Goal: Information Seeking & Learning: Learn about a topic

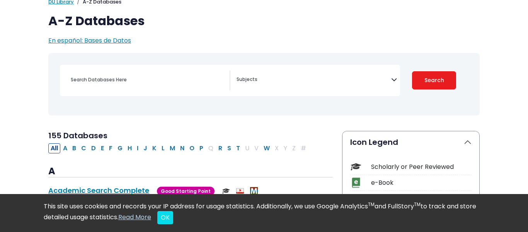
scroll to position [56, 0]
click at [326, 85] on span "Search filters" at bounding box center [314, 80] width 155 height 20
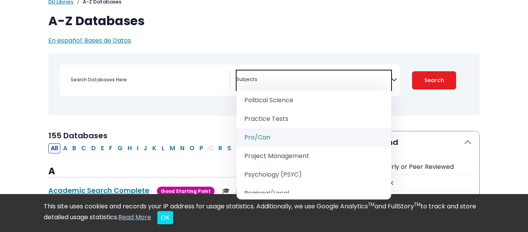
scroll to position [869, 0]
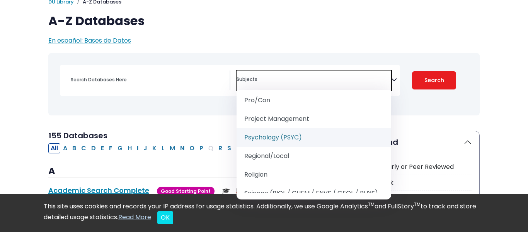
select select "232691"
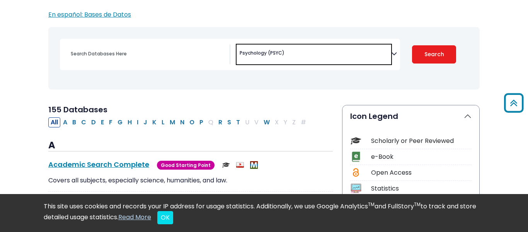
scroll to position [82, 0]
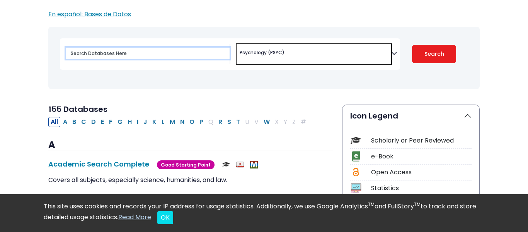
click at [150, 51] on input "Search database by title or keyword" at bounding box center [148, 53] width 164 height 11
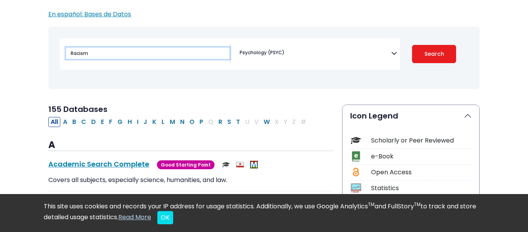
click at [412, 45] on button "Search" at bounding box center [434, 54] width 44 height 18
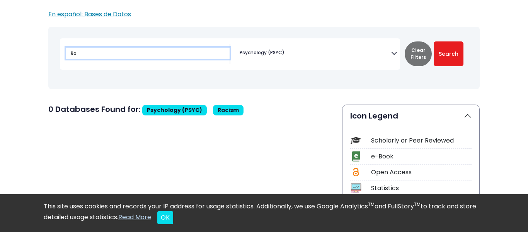
type input "R"
click at [434, 41] on button "Search" at bounding box center [449, 53] width 30 height 25
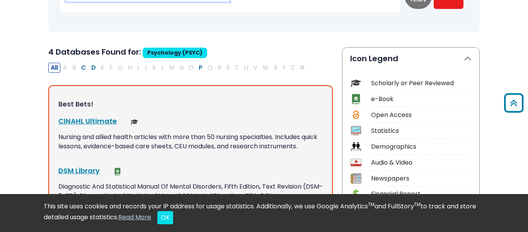
scroll to position [114, 0]
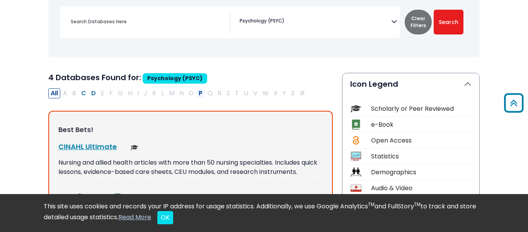
click at [201, 95] on button "P" at bounding box center [201, 93] width 9 height 10
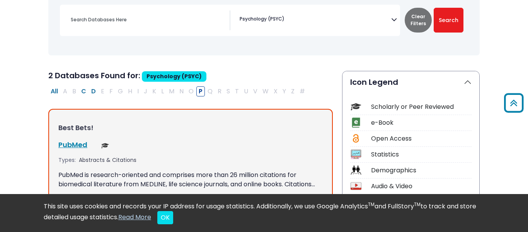
scroll to position [98, 0]
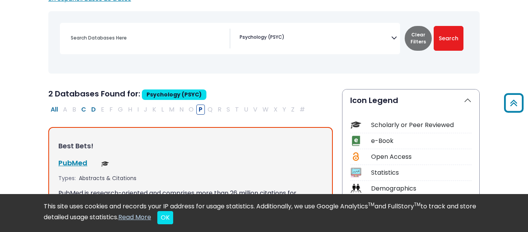
click at [310, 36] on span "× Psychology (PSYC)" at bounding box center [314, 39] width 155 height 20
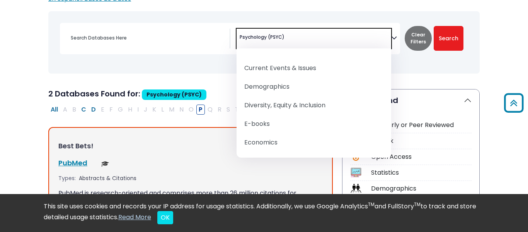
scroll to position [0, 0]
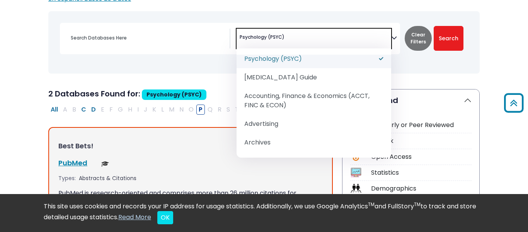
select select "Database Subject Filter"
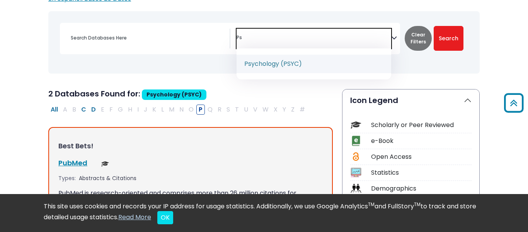
type textarea "P"
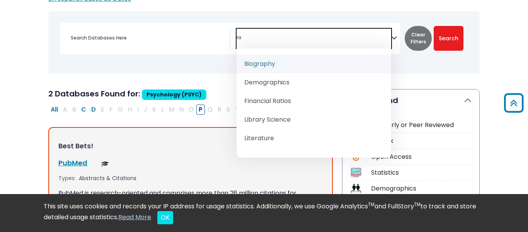
type textarea "r"
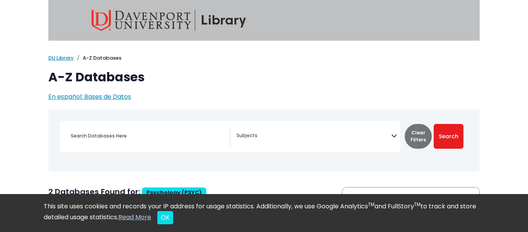
click at [340, 133] on textarea "Search" at bounding box center [314, 136] width 155 height 6
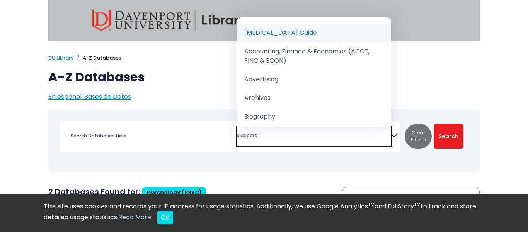
click at [340, 133] on textarea "Search" at bounding box center [314, 136] width 155 height 6
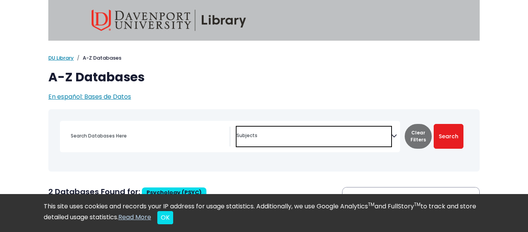
click at [340, 133] on textarea "Search" at bounding box center [314, 136] width 155 height 6
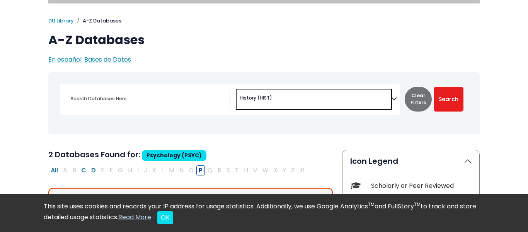
scroll to position [41, 0]
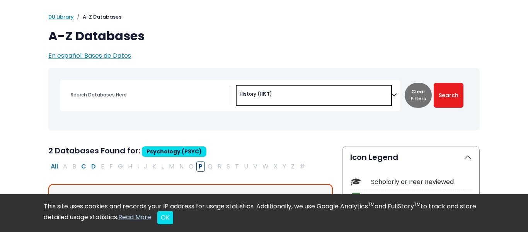
click at [279, 85] on span "× History (HIST)" at bounding box center [314, 95] width 155 height 20
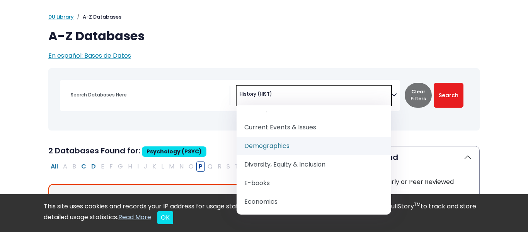
scroll to position [344, 0]
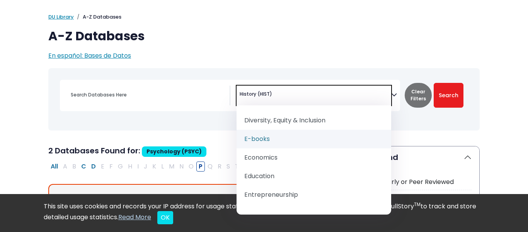
select select "219052"
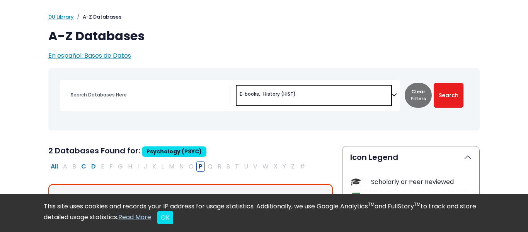
click at [322, 94] on span "× E-books × History (HIST)" at bounding box center [314, 95] width 155 height 20
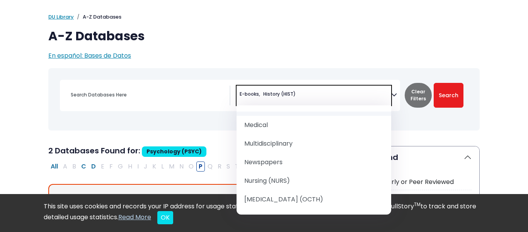
scroll to position [694, 0]
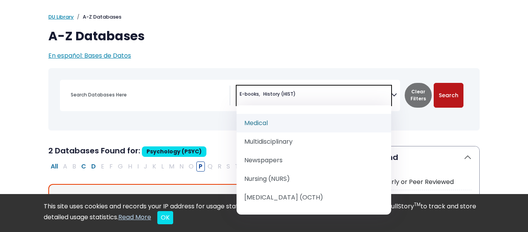
click at [455, 92] on button "Search" at bounding box center [449, 95] width 30 height 25
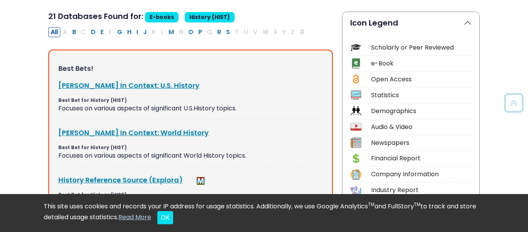
scroll to position [188, 0]
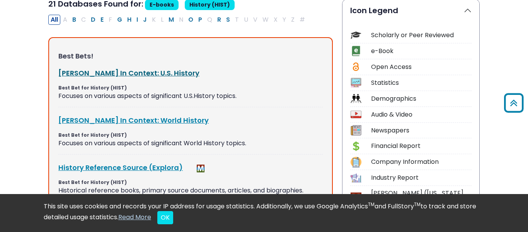
click at [106, 74] on link "[PERSON_NAME] In Context: U.S. History This link opens in a new window" at bounding box center [128, 73] width 141 height 10
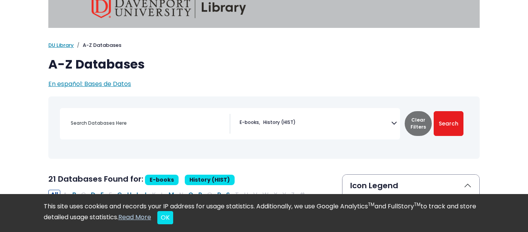
scroll to position [15, 0]
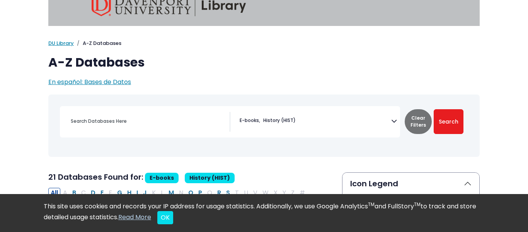
click at [183, 53] on div "My Davenport DU Library Library Guides A-Z Databases A-Z Databases En español: …" at bounding box center [264, 62] width 441 height 47
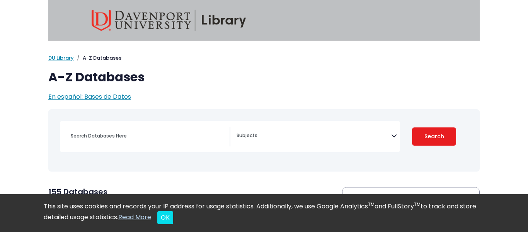
click at [279, 139] on span "Search filters" at bounding box center [314, 137] width 155 height 20
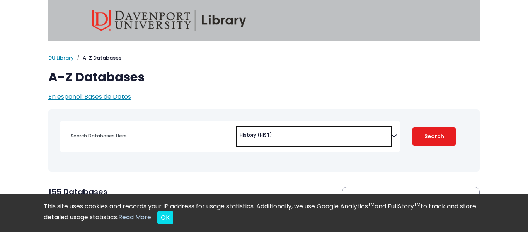
scroll to position [282, 0]
click at [367, 132] on span "× History (HIST)" at bounding box center [314, 137] width 155 height 20
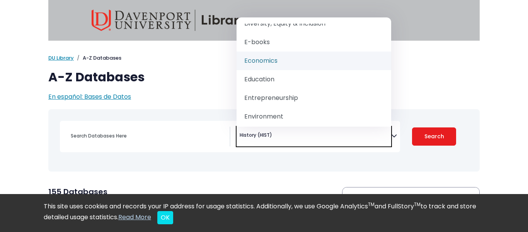
scroll to position [353, 0]
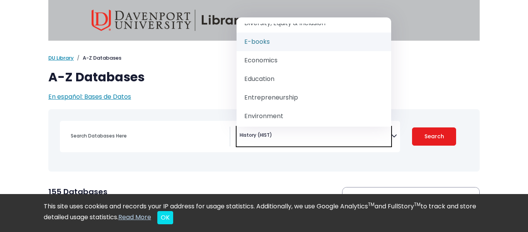
select select "219052"
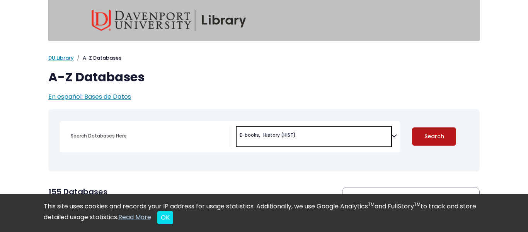
click at [426, 129] on button "Search" at bounding box center [434, 136] width 44 height 18
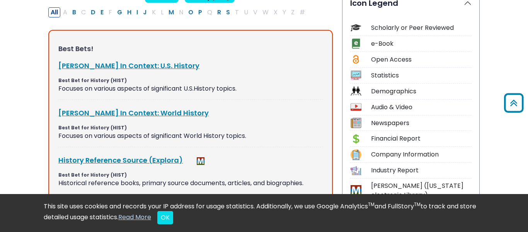
scroll to position [197, 0]
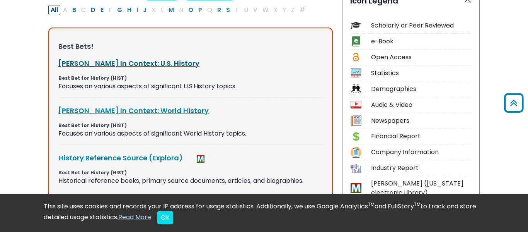
click at [127, 62] on link "[PERSON_NAME] In Context: U.S. History This link opens in a new window" at bounding box center [128, 63] width 141 height 10
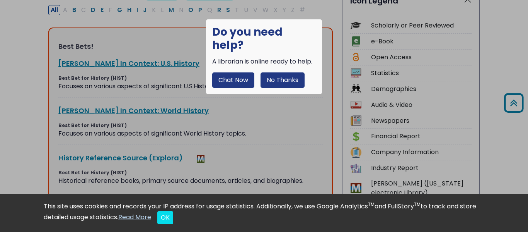
click at [292, 72] on button "No Thanks" at bounding box center [283, 79] width 44 height 15
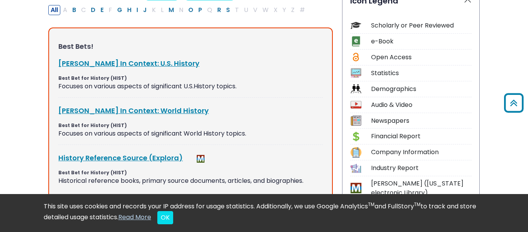
scroll to position [193, 0]
